Goal: Find contact information

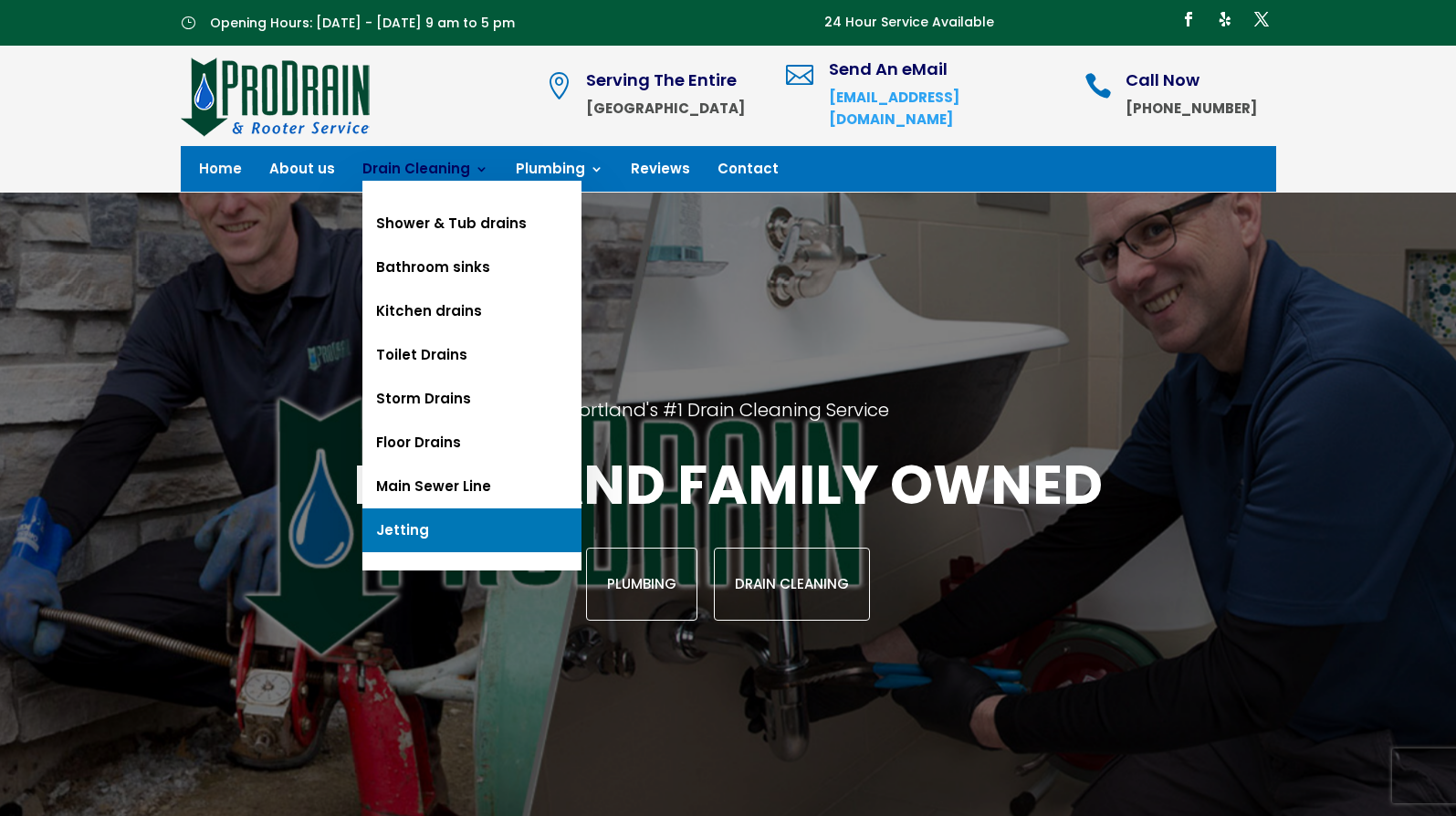
click at [431, 525] on link "Jetting" at bounding box center [472, 530] width 219 height 44
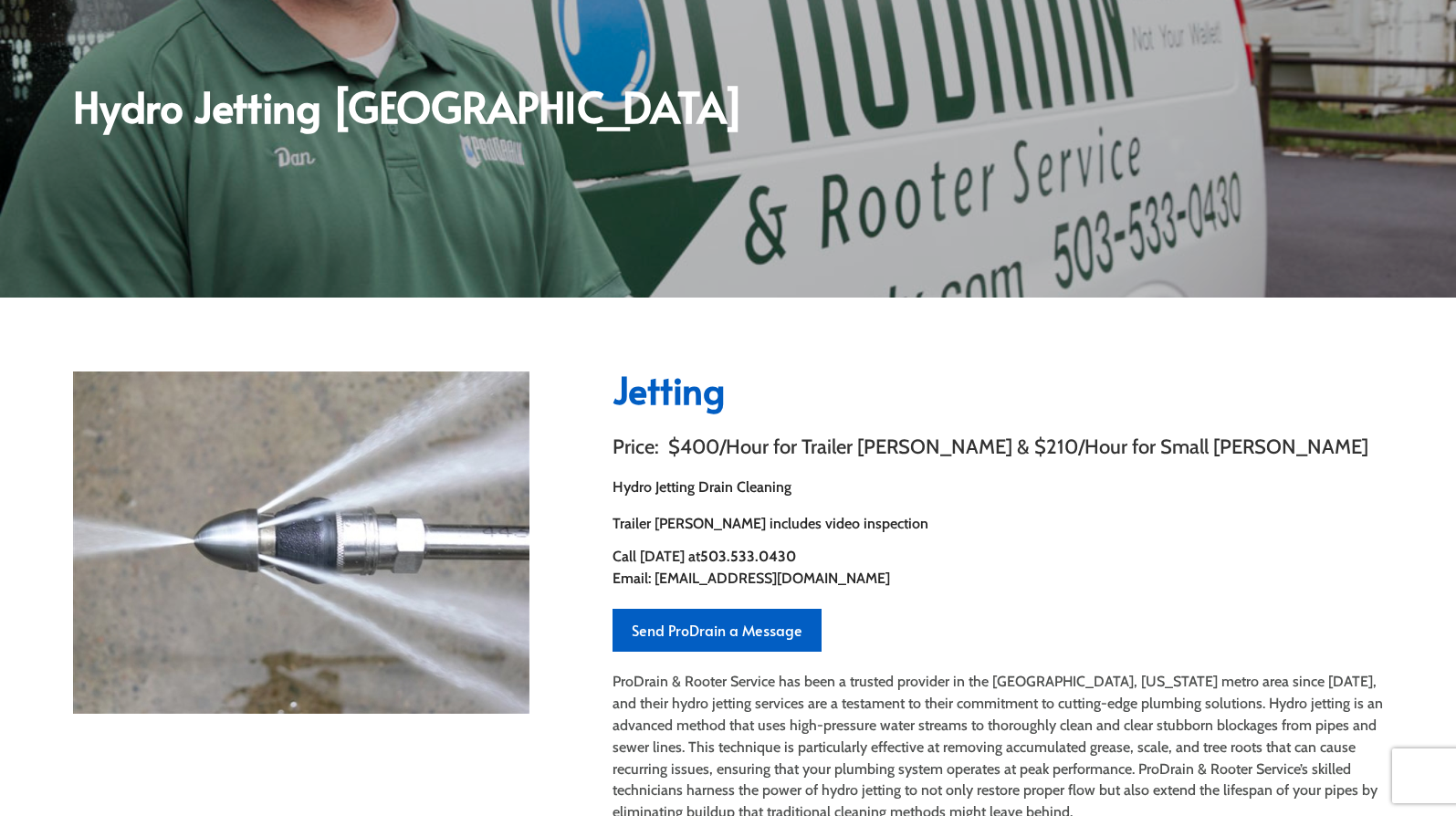
scroll to position [274, 0]
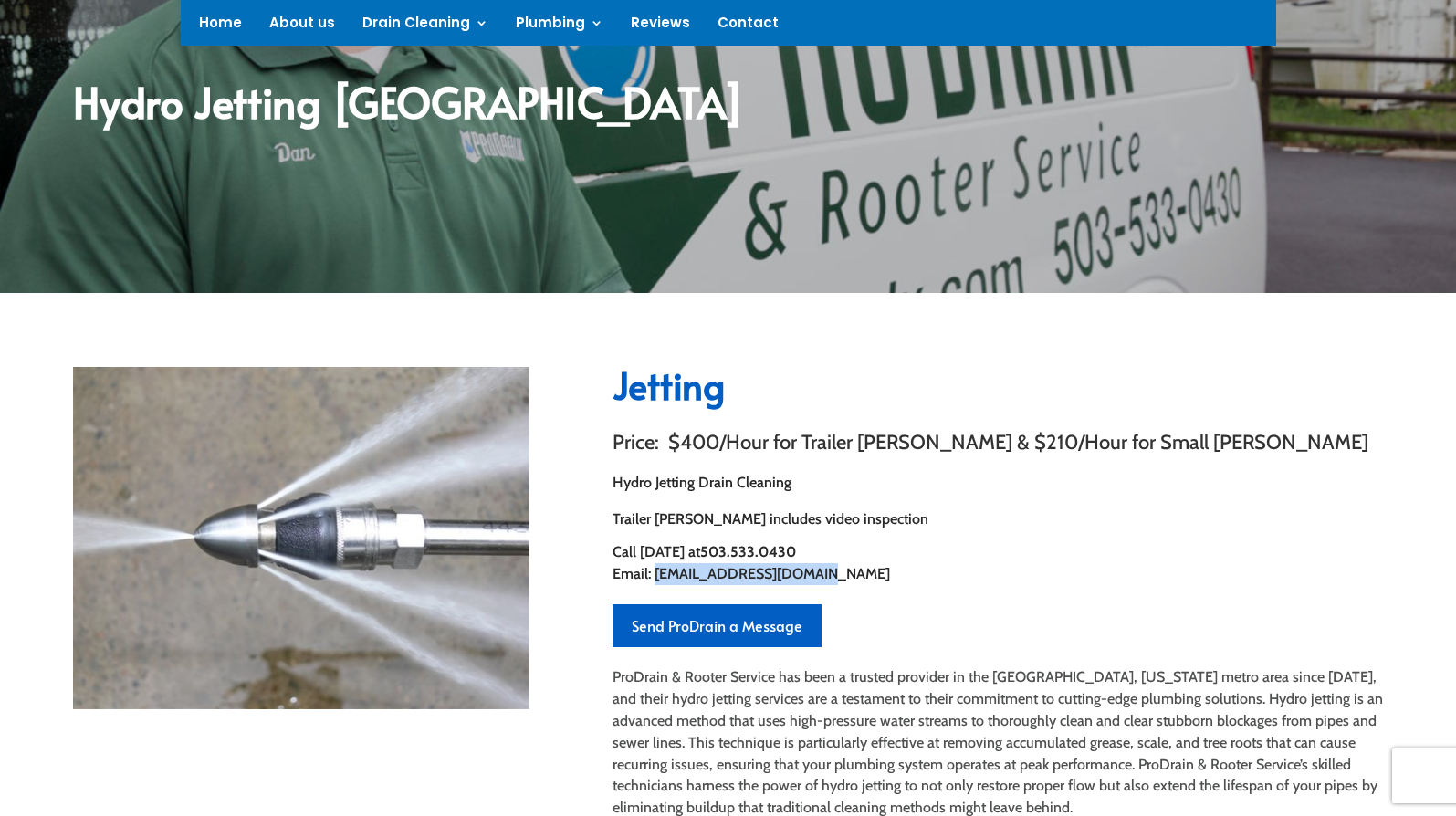
drag, startPoint x: 653, startPoint y: 576, endPoint x: 807, endPoint y: 575, distance: 154.0
click at [807, 575] on span "Email: office@prodrainpdx.com" at bounding box center [750, 574] width 277 height 17
copy span "[EMAIL_ADDRESS][DOMAIN_NAME]"
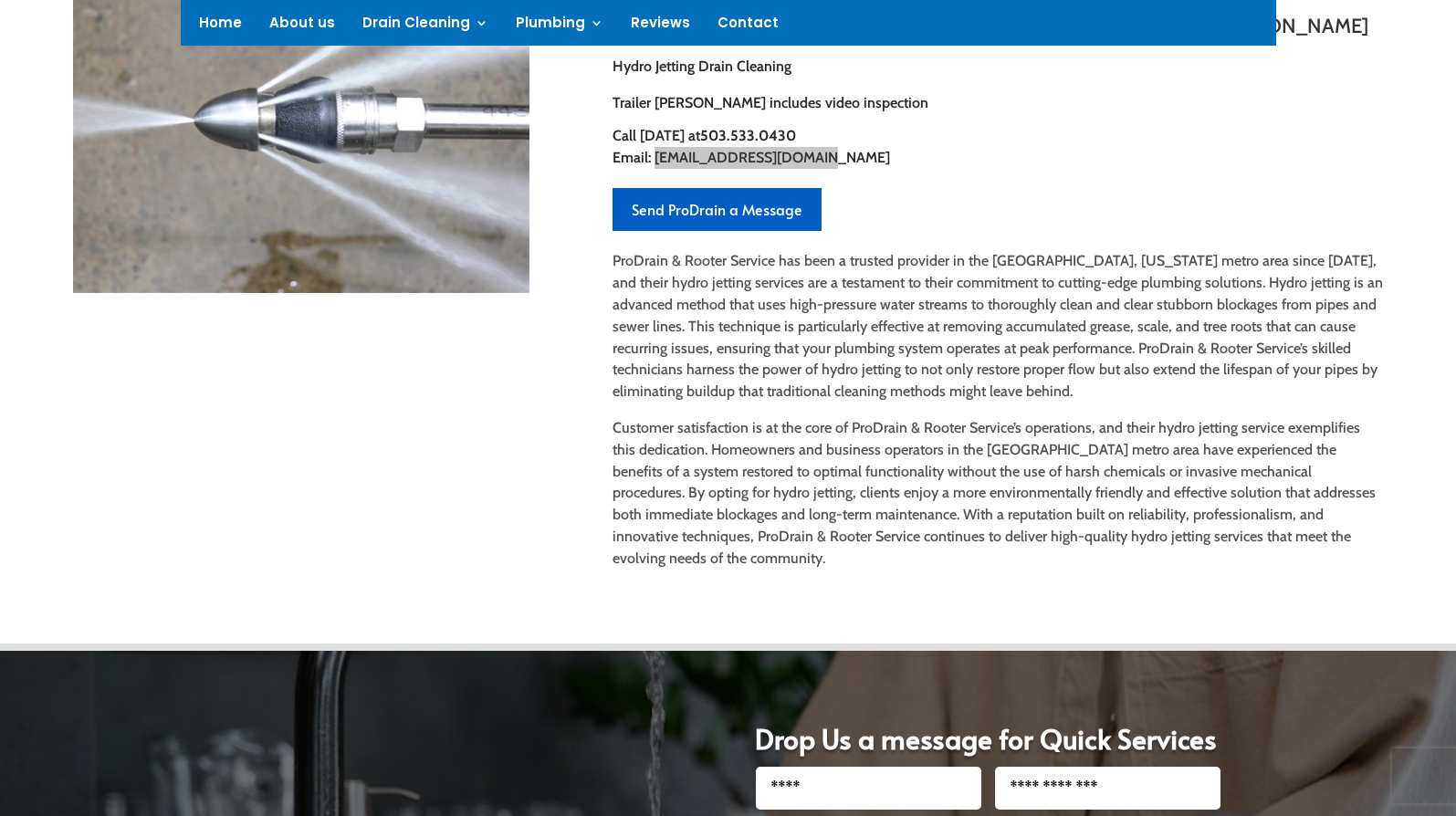
scroll to position [457, 0]
